Goal: Check status: Check status

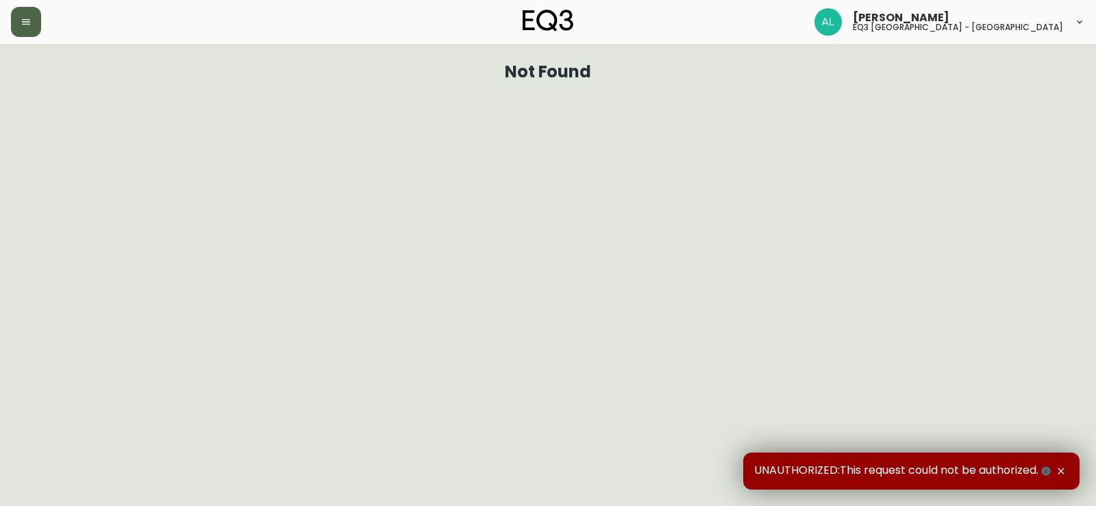
click at [29, 25] on icon "button" at bounding box center [26, 21] width 8 height 5
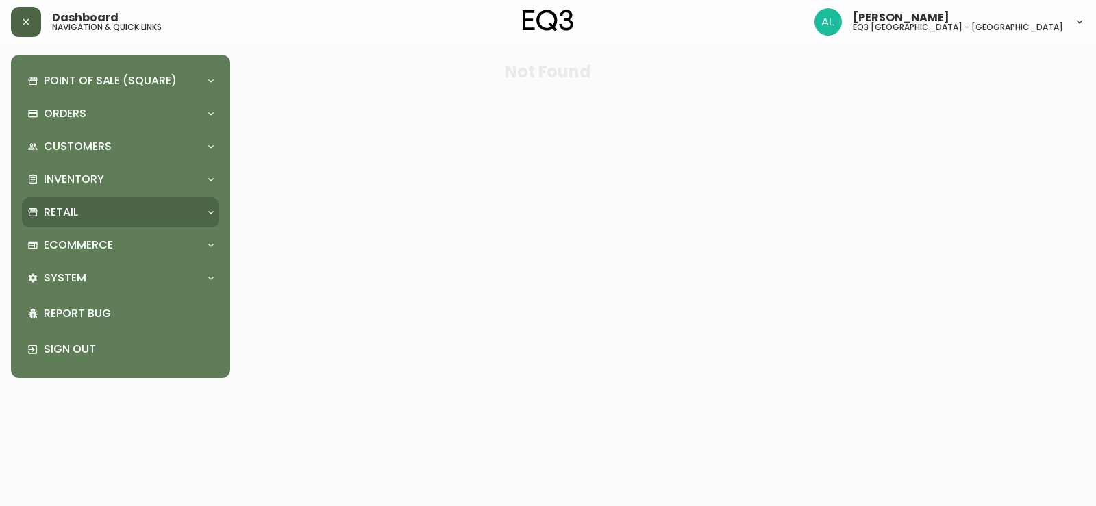
click at [104, 205] on div "Retail" at bounding box center [113, 212] width 173 height 15
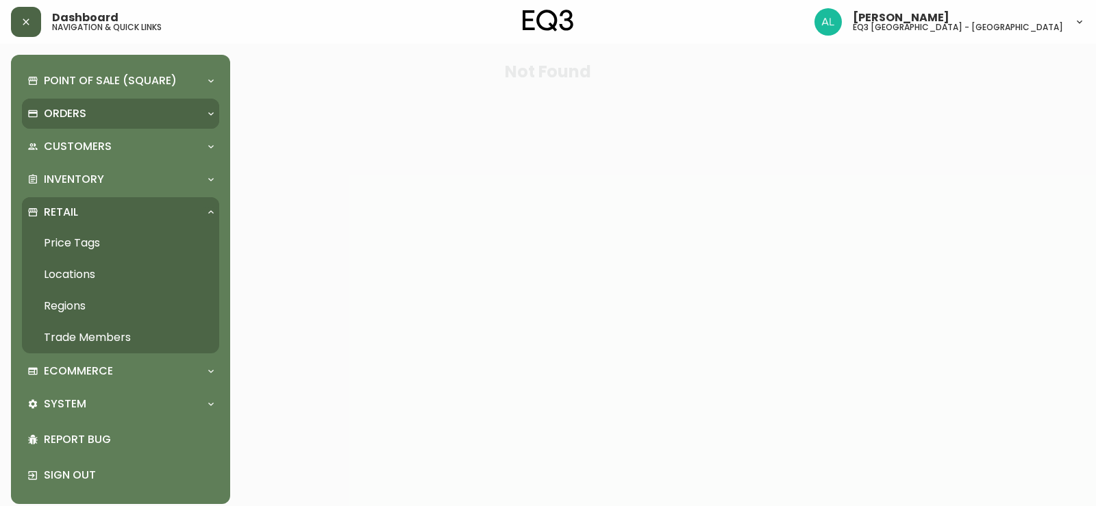
click at [80, 116] on p "Orders" at bounding box center [65, 113] width 42 height 15
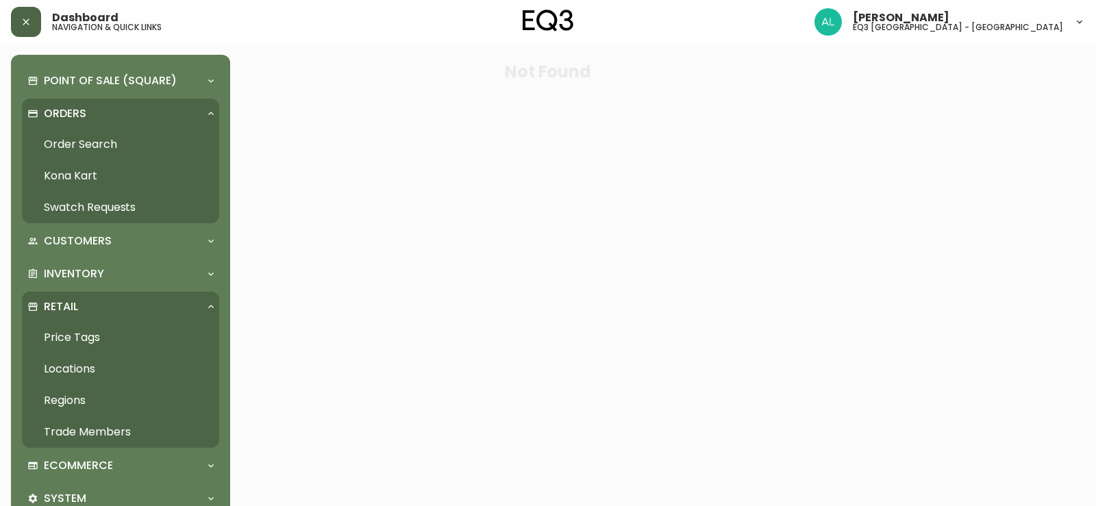
click at [123, 144] on link "Order Search" at bounding box center [120, 145] width 197 height 32
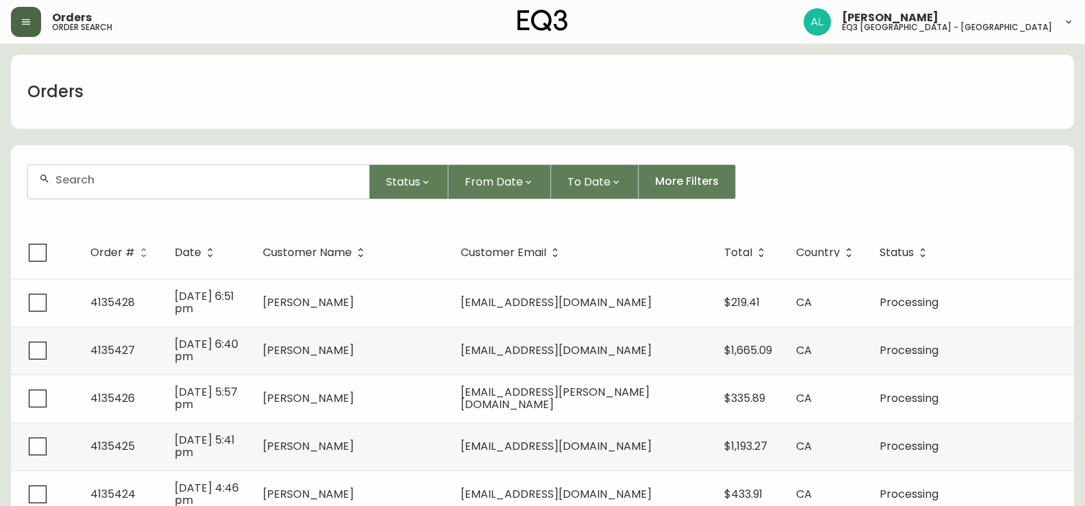
click at [141, 193] on div at bounding box center [198, 182] width 341 height 34
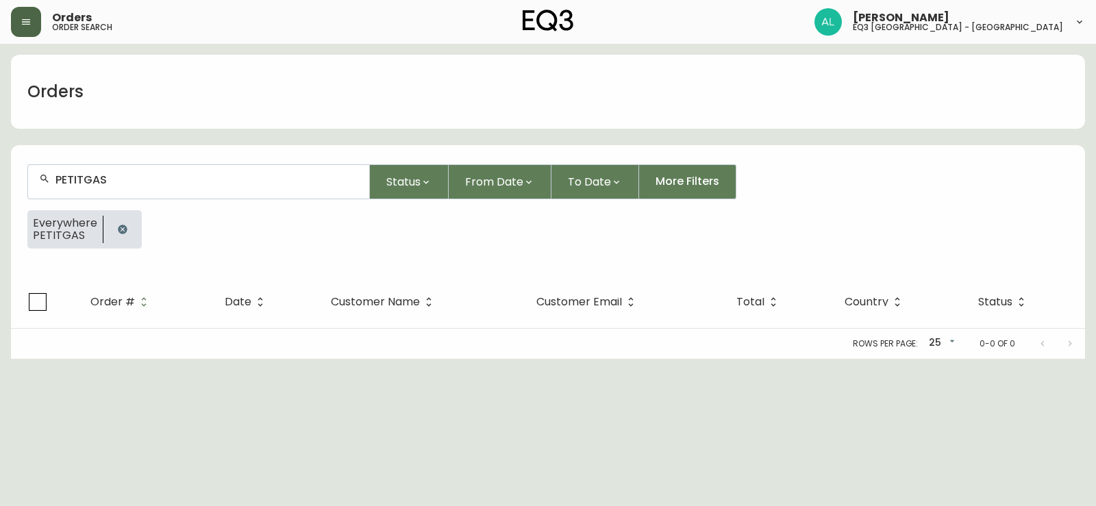
type input "PETITGAS"
